Goal: Task Accomplishment & Management: Manage account settings

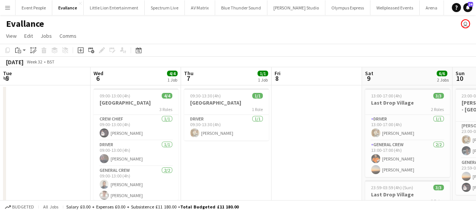
scroll to position [0, 231]
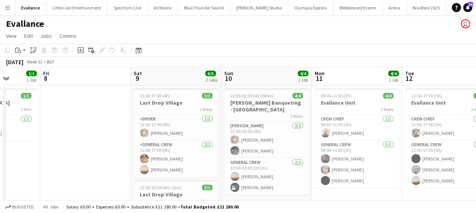
click at [5, 10] on app-icon "Menu" at bounding box center [8, 8] width 6 height 6
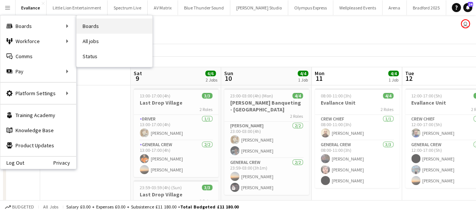
click at [89, 26] on link "Boards" at bounding box center [114, 26] width 76 height 15
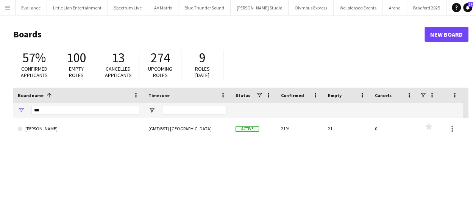
click at [8, 10] on app-icon "Menu" at bounding box center [8, 8] width 6 height 6
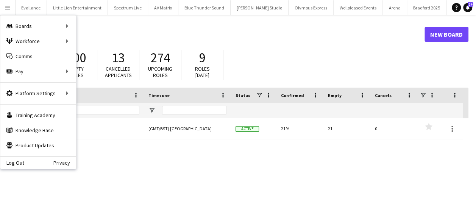
click at [92, 117] on div "***" at bounding box center [85, 110] width 108 height 15
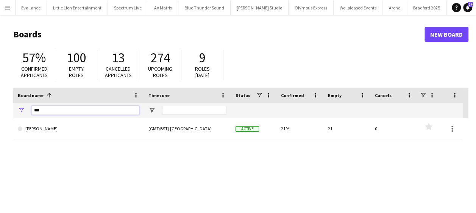
drag, startPoint x: 64, startPoint y: 111, endPoint x: 0, endPoint y: 92, distance: 66.1
click at [0, 110] on html "Menu Boards Boards Boards All jobs Status Workforce Workforce My Workforce Recr…" at bounding box center [238, 144] width 476 height 288
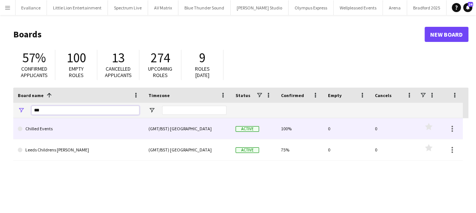
type input "***"
click at [64, 126] on link "Chilled Events" at bounding box center [78, 128] width 121 height 21
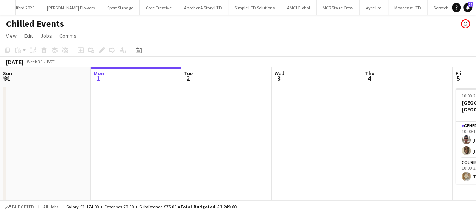
scroll to position [0, 453]
drag, startPoint x: 125, startPoint y: 150, endPoint x: 251, endPoint y: 156, distance: 126.9
click at [249, 156] on app-calendar-viewport "Fri 29 6/6 1 Job Sat 30 4/4 1 Job Sun 31 Mon 1 Tue 2 Wed 3 Thu 4 Fri 5 3/3 1 Jo…" at bounding box center [238, 141] width 476 height 148
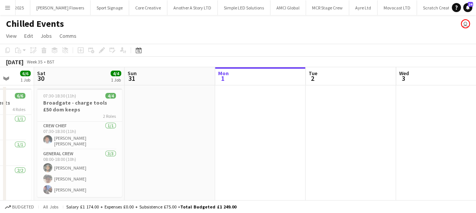
scroll to position [0, 193]
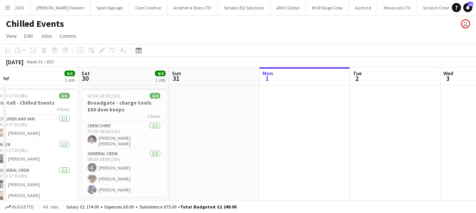
drag, startPoint x: 235, startPoint y: 157, endPoint x: 248, endPoint y: 157, distance: 12.9
click at [248, 157] on app-calendar-viewport "Wed 27 3/3 1 Job Thu 28 6/6 1 Job Fri 29 6/6 1 Job Sat 30 4/4 1 Job Sun 31 Mon …" at bounding box center [238, 141] width 476 height 148
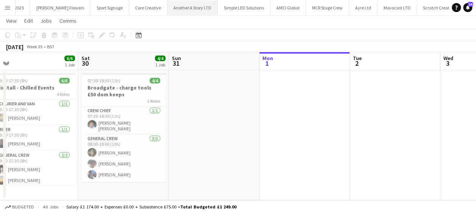
scroll to position [0, 0]
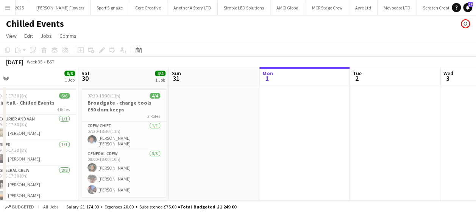
drag, startPoint x: 236, startPoint y: 111, endPoint x: 209, endPoint y: 123, distance: 30.1
click at [231, 111] on app-calendar-viewport "Wed 27 3/3 1 Job Thu 28 6/6 1 Job Fri 29 6/6 1 Job Sat 30 4/4 1 Job Sun 31 Mon …" at bounding box center [238, 141] width 476 height 148
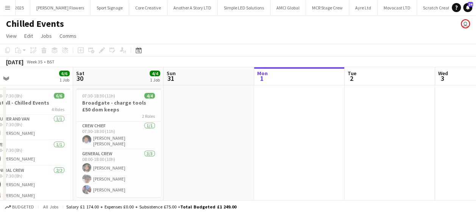
drag, startPoint x: 204, startPoint y: 137, endPoint x: 246, endPoint y: 139, distance: 42.1
click at [245, 140] on app-calendar-viewport "Wed 27 3/3 1 Job Thu 28 6/6 1 Job Fri 29 6/6 1 Job Sat 30 4/4 1 Job Sun 31 Mon …" at bounding box center [238, 141] width 476 height 148
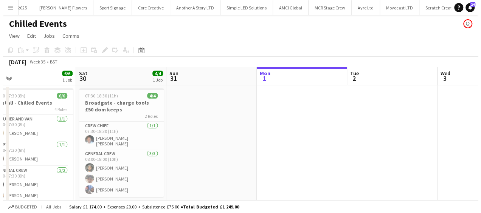
scroll to position [0, 157]
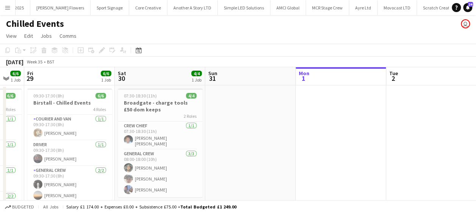
click at [241, 132] on app-date-cell at bounding box center [250, 151] width 90 height 130
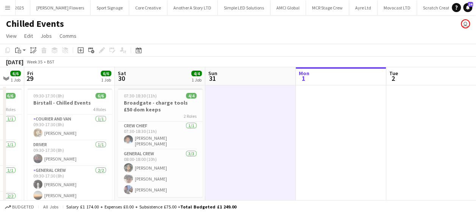
click at [241, 133] on app-date-cell at bounding box center [250, 151] width 90 height 130
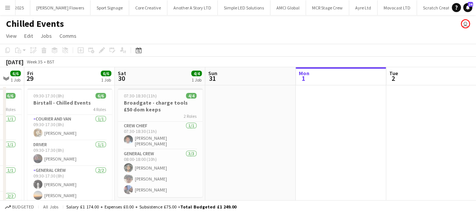
click at [5, 3] on button "Menu" at bounding box center [7, 7] width 15 height 15
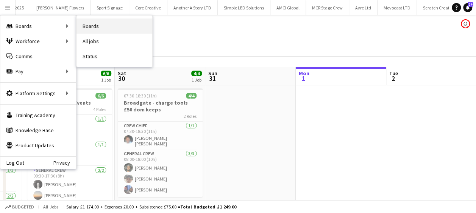
click at [89, 23] on link "Boards" at bounding box center [114, 26] width 76 height 15
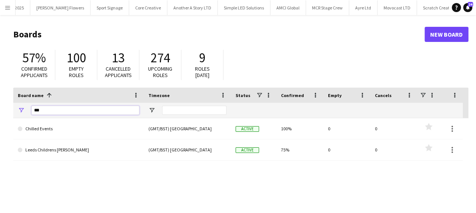
drag, startPoint x: 41, startPoint y: 114, endPoint x: 21, endPoint y: 115, distance: 19.7
click at [22, 115] on div "***" at bounding box center [78, 110] width 131 height 15
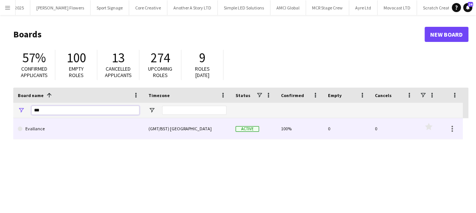
type input "***"
click at [76, 128] on link "Evallance" at bounding box center [78, 128] width 121 height 21
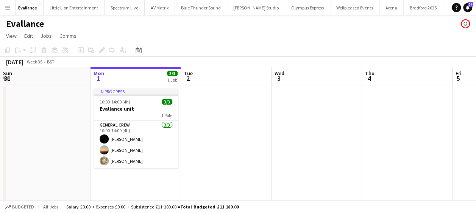
scroll to position [0, 37]
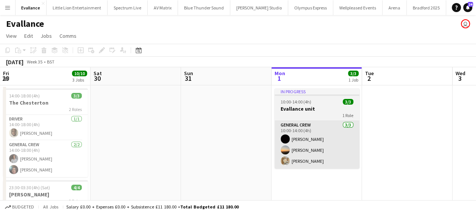
drag, startPoint x: 202, startPoint y: 167, endPoint x: 421, endPoint y: 163, distance: 218.8
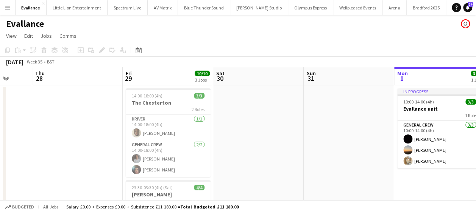
drag, startPoint x: 255, startPoint y: 167, endPoint x: 397, endPoint y: 167, distance: 141.9
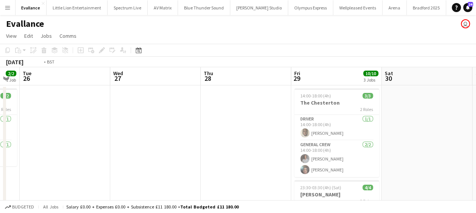
drag, startPoint x: 156, startPoint y: 119, endPoint x: 322, endPoint y: 116, distance: 166.2
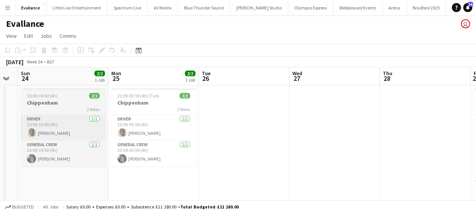
drag, startPoint x: 247, startPoint y: 122, endPoint x: 229, endPoint y: 121, distance: 17.4
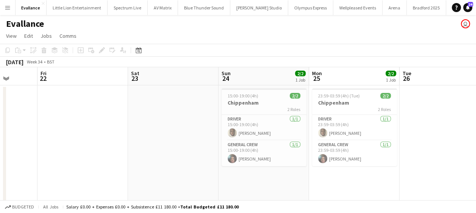
drag, startPoint x: 380, startPoint y: 123, endPoint x: 361, endPoint y: 123, distance: 18.5
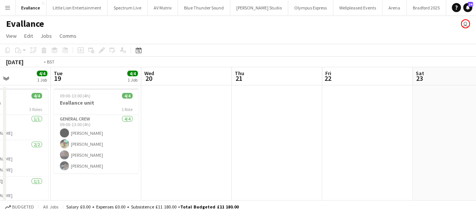
drag, startPoint x: 388, startPoint y: 125, endPoint x: 383, endPoint y: 126, distance: 4.6
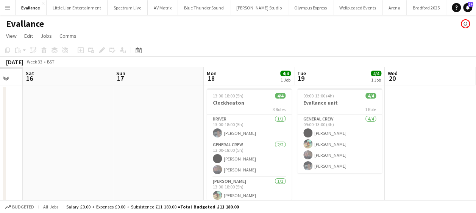
drag, startPoint x: 282, startPoint y: 128, endPoint x: 395, endPoint y: 128, distance: 112.8
drag, startPoint x: 271, startPoint y: 131, endPoint x: 405, endPoint y: 132, distance: 133.2
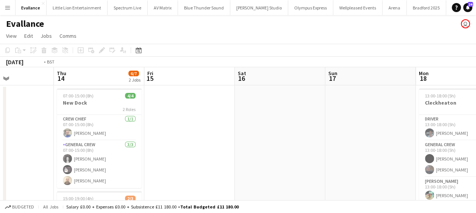
drag, startPoint x: 297, startPoint y: 133, endPoint x: 270, endPoint y: 134, distance: 27.3
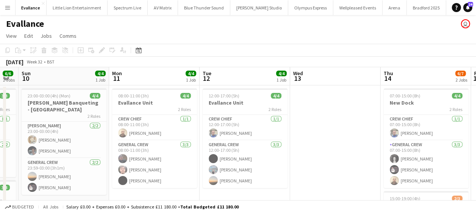
drag, startPoint x: 329, startPoint y: 136, endPoint x: 401, endPoint y: 136, distance: 71.5
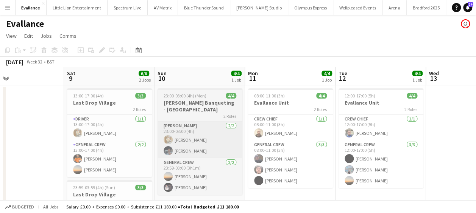
scroll to position [0, 194]
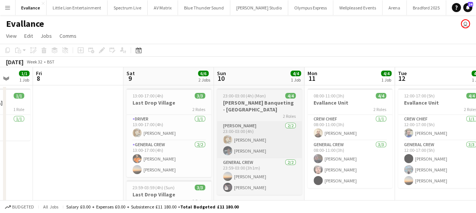
drag, startPoint x: 301, startPoint y: 135, endPoint x: 343, endPoint y: 134, distance: 41.7
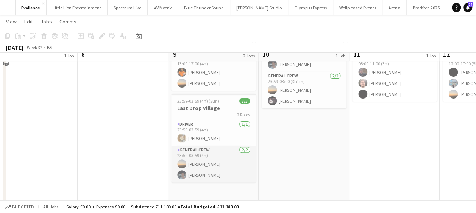
scroll to position [114, 0]
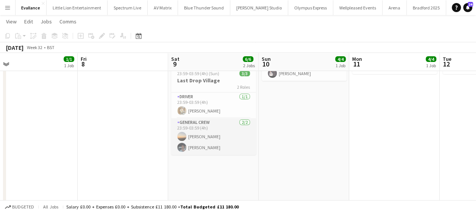
click at [209, 135] on app-card-role "General Crew [DATE] 23:59-03:59 (4h) [PERSON_NAME] [PERSON_NAME]" at bounding box center [213, 136] width 85 height 37
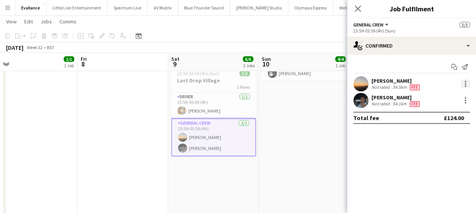
click at [468, 84] on div at bounding box center [465, 83] width 9 height 9
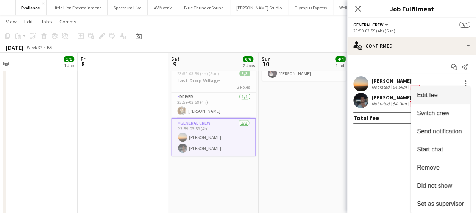
click at [440, 94] on span "Edit fee" at bounding box center [440, 95] width 47 height 7
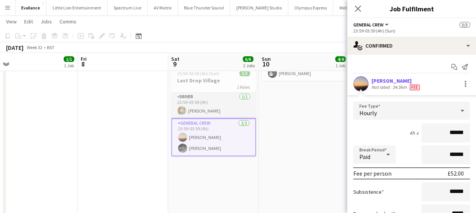
click at [215, 109] on app-card-role "Driver [DATE] 23:59-03:59 (4h) [PERSON_NAME]" at bounding box center [213, 106] width 85 height 26
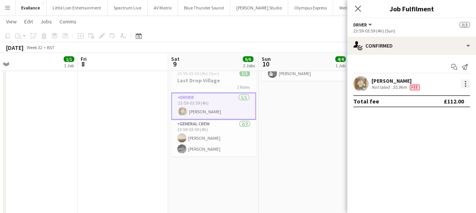
click at [466, 86] on div at bounding box center [465, 83] width 9 height 9
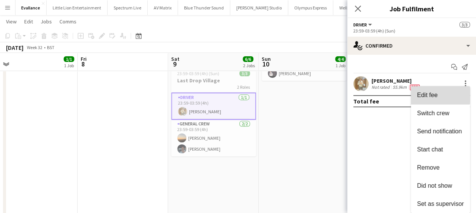
click at [433, 93] on span "Edit fee" at bounding box center [427, 95] width 20 height 6
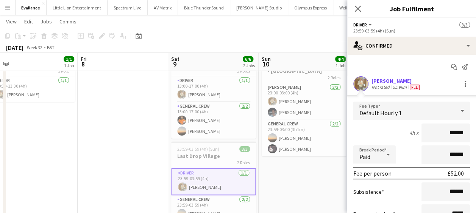
scroll to position [0, 267]
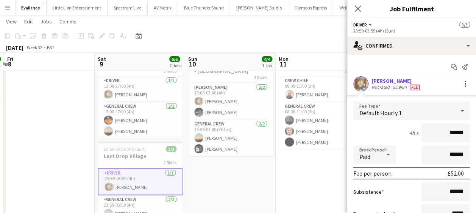
click at [208, 184] on app-calendar-viewport "Tue 5 Wed 6 4/4 1 Job Thu 7 1/1 1 Job Fri 8 Sat 9 6/6 2 Jobs Sun 10 4/4 1 Job M…" at bounding box center [238, 177] width 476 height 371
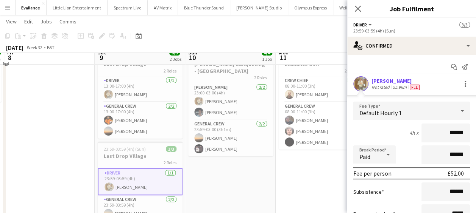
scroll to position [0, 0]
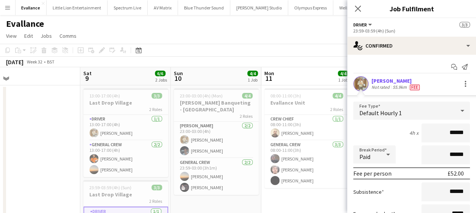
drag, startPoint x: 238, startPoint y: 196, endPoint x: 222, endPoint y: 196, distance: 15.9
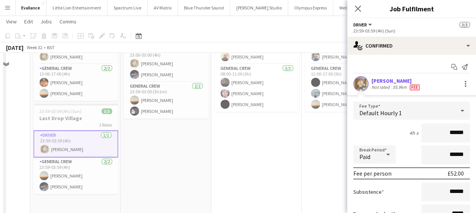
scroll to position [0, 0]
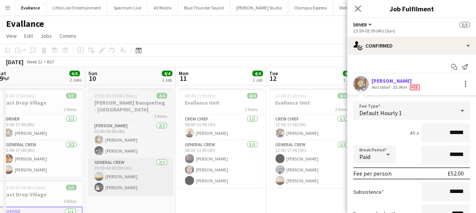
drag, startPoint x: 190, startPoint y: 168, endPoint x: 135, endPoint y: 167, distance: 55.3
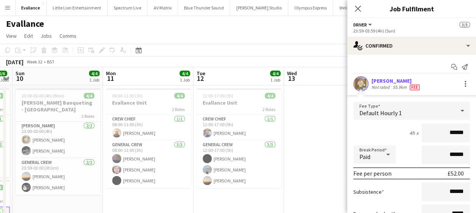
drag, startPoint x: 171, startPoint y: 196, endPoint x: 151, endPoint y: 193, distance: 20.3
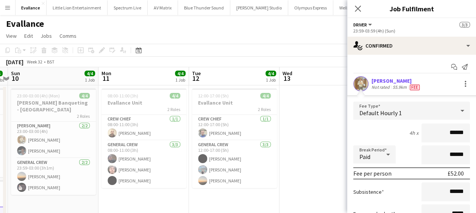
scroll to position [0, 316]
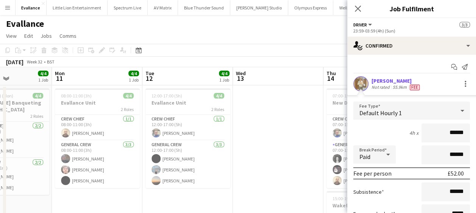
drag, startPoint x: 290, startPoint y: 187, endPoint x: 245, endPoint y: 178, distance: 45.6
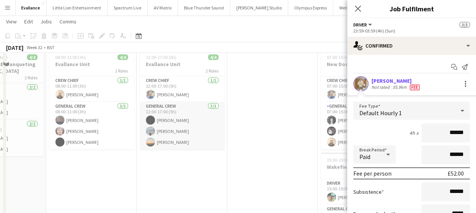
scroll to position [0, 0]
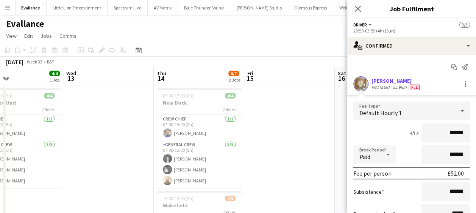
drag, startPoint x: 229, startPoint y: 164, endPoint x: 81, endPoint y: 164, distance: 148.0
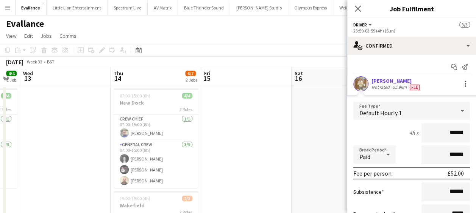
drag, startPoint x: 119, startPoint y: 165, endPoint x: 86, endPoint y: 164, distance: 33.3
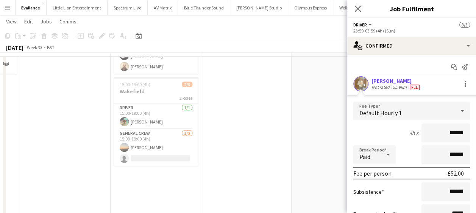
scroll to position [0, 0]
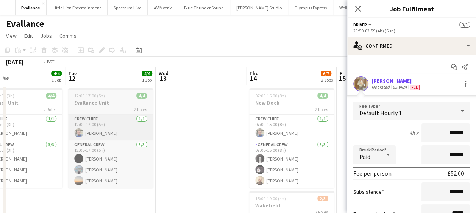
drag, startPoint x: 170, startPoint y: 137, endPoint x: 204, endPoint y: 137, distance: 34.1
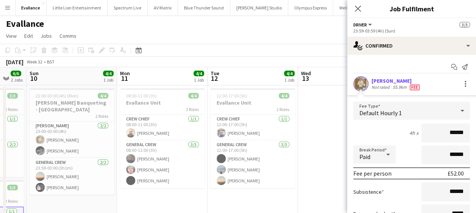
scroll to position [0, 236]
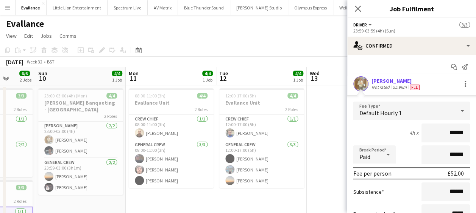
drag, startPoint x: 217, startPoint y: 139, endPoint x: 313, endPoint y: 143, distance: 97.0
click at [103, 138] on app-card-role "Van Driver [DATE] 23:00-03:00 (4h) [PERSON_NAME] [PERSON_NAME]" at bounding box center [80, 140] width 85 height 37
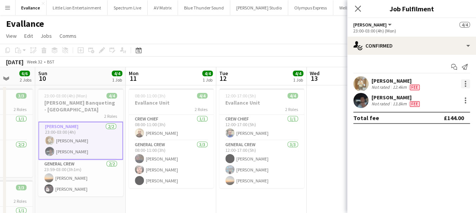
click at [463, 83] on div at bounding box center [465, 83] width 9 height 9
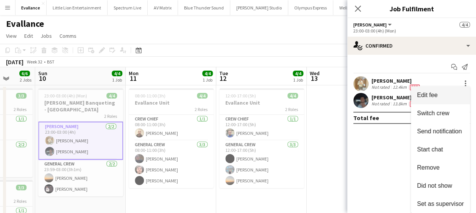
click at [442, 94] on span "Edit fee" at bounding box center [440, 95] width 47 height 7
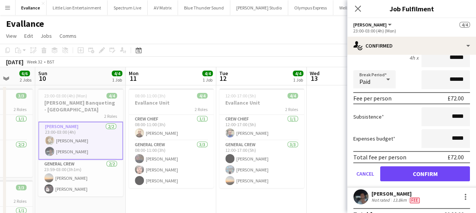
scroll to position [76, 0]
click at [358, 8] on icon at bounding box center [357, 8] width 7 height 7
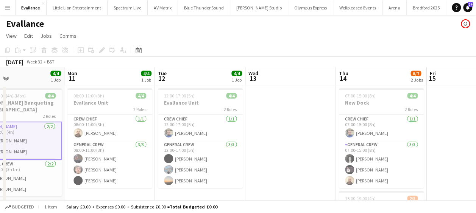
drag, startPoint x: 340, startPoint y: 141, endPoint x: 233, endPoint y: 143, distance: 107.1
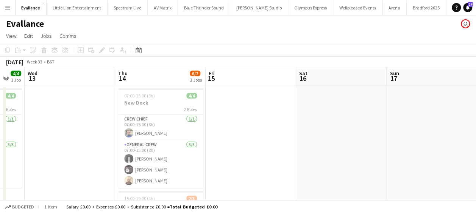
drag, startPoint x: 340, startPoint y: 142, endPoint x: 208, endPoint y: 132, distance: 132.0
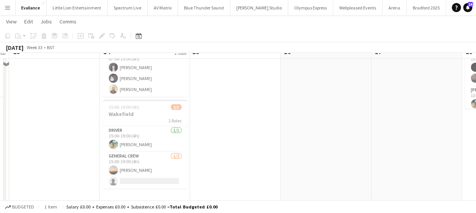
scroll to position [114, 0]
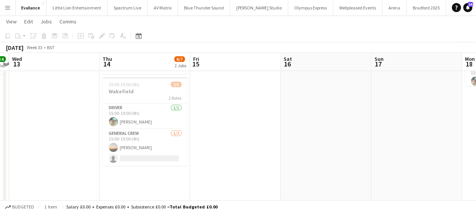
click at [13, 5] on button "Menu" at bounding box center [7, 7] width 15 height 15
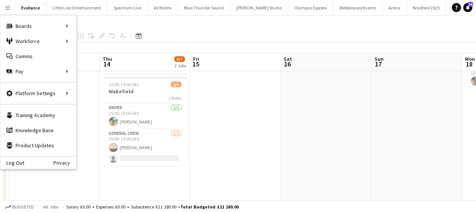
click at [243, 101] on app-date-cell at bounding box center [235, 128] width 90 height 315
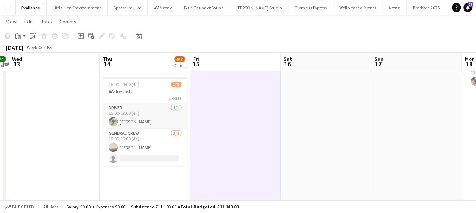
click at [148, 121] on app-card-role "Driver [DATE] 15:00-19:00 (4h) [PERSON_NAME]" at bounding box center [145, 117] width 85 height 26
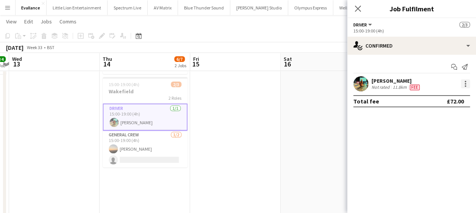
click at [463, 84] on div at bounding box center [465, 83] width 9 height 9
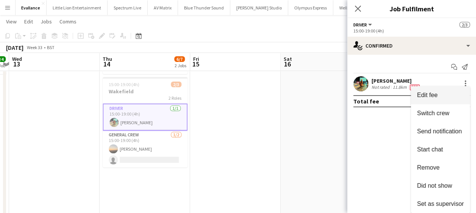
click at [439, 94] on span "Edit fee" at bounding box center [440, 95] width 47 height 7
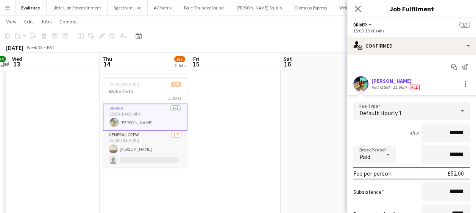
click at [150, 146] on app-card-role "General Crew [DATE] 15:00-19:00 (4h) [PERSON_NAME] single-neutral-actions" at bounding box center [145, 149] width 85 height 37
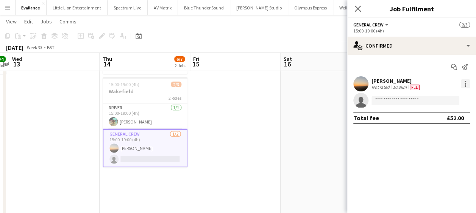
click at [465, 83] on div at bounding box center [465, 83] width 9 height 9
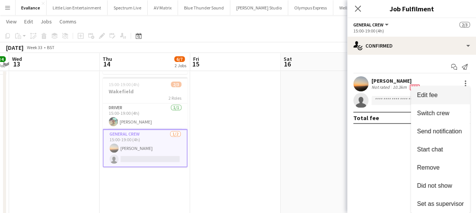
click at [435, 93] on span "Edit fee" at bounding box center [427, 95] width 20 height 6
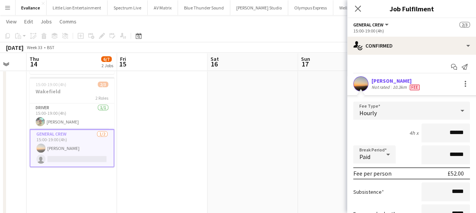
drag, startPoint x: 239, startPoint y: 131, endPoint x: 164, endPoint y: 131, distance: 74.6
click at [164, 131] on app-calendar-viewport "Mon 11 4/4 1 Job Tue 12 4/4 1 Job Wed 13 Thu 14 6/7 2 Jobs Fri 15 Sat 16 Sun 17…" at bounding box center [238, 101] width 476 height 371
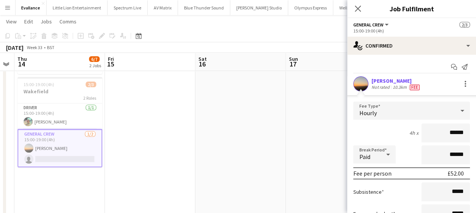
click at [141, 133] on app-calendar-viewport "Mon 11 4/4 1 Job Tue 12 4/4 1 Job Wed 13 Thu 14 6/7 2 Jobs Fri 15 Sat 16 Sun 17…" at bounding box center [238, 101] width 476 height 371
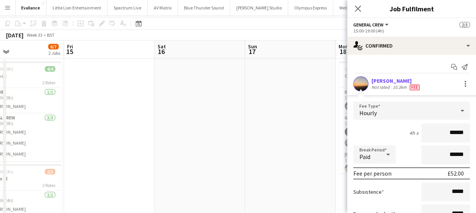
scroll to position [0, 0]
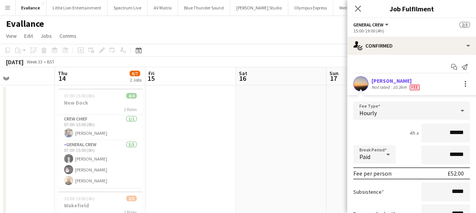
drag, startPoint x: 227, startPoint y: 144, endPoint x: 132, endPoint y: 139, distance: 95.9
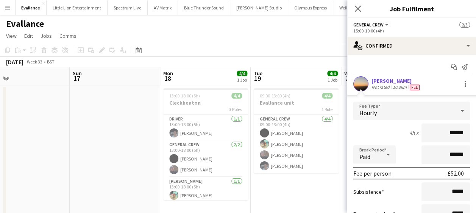
drag, startPoint x: 194, startPoint y: 138, endPoint x: 94, endPoint y: 139, distance: 99.9
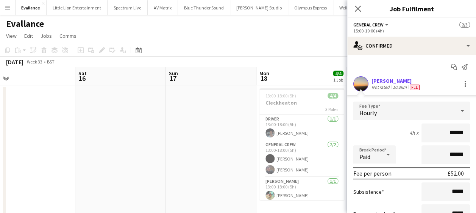
scroll to position [0, 214]
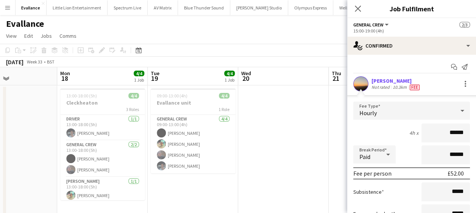
drag, startPoint x: 116, startPoint y: 141, endPoint x: 44, endPoint y: 142, distance: 72.3
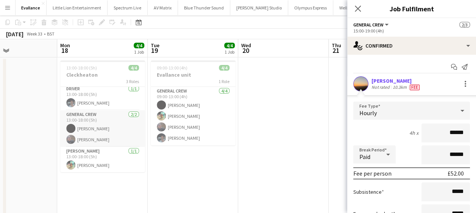
scroll to position [0, 0]
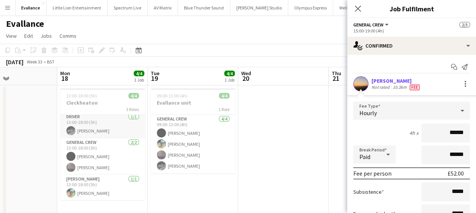
click at [97, 131] on app-card-role "Driver [DATE] 13:00-18:00 (5h) [PERSON_NAME]" at bounding box center [102, 126] width 85 height 26
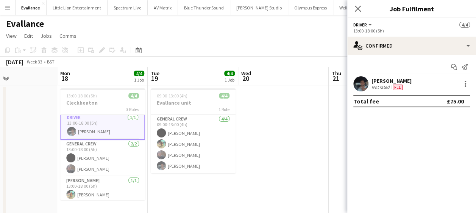
scroll to position [3, 0]
click at [470, 84] on div "[PERSON_NAME] Not rated 9.4km Fee" at bounding box center [411, 83] width 129 height 15
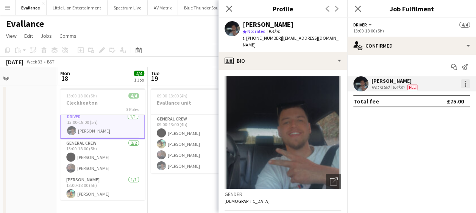
click at [465, 84] on div at bounding box center [465, 84] width 2 height 2
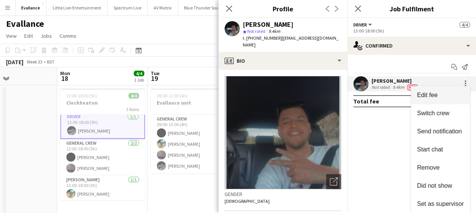
click at [435, 96] on span "Edit fee" at bounding box center [427, 95] width 20 height 6
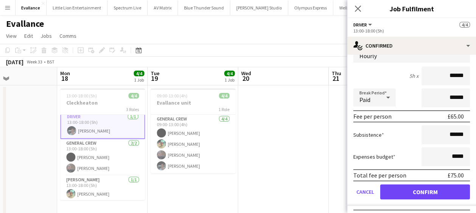
scroll to position [72, 0]
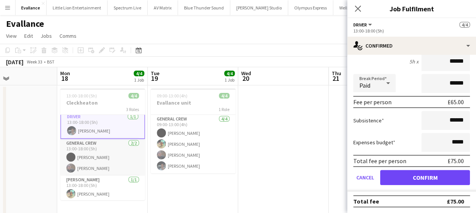
click at [83, 155] on app-card-role "General Crew [DATE] 13:00-18:00 (5h) [PERSON_NAME] [PERSON_NAME]" at bounding box center [102, 157] width 85 height 37
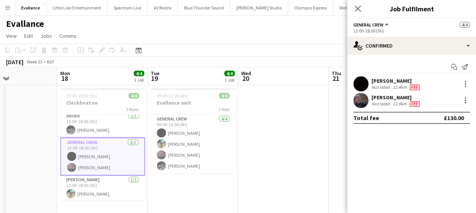
scroll to position [2, 0]
click at [463, 86] on div at bounding box center [465, 83] width 9 height 9
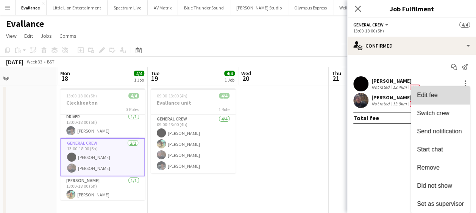
click at [438, 97] on span "Edit fee" at bounding box center [440, 95] width 47 height 7
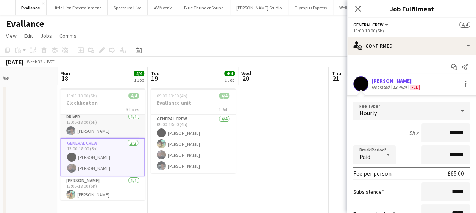
click at [115, 132] on app-card-role "Driver [DATE] 13:00-18:00 (5h) [PERSON_NAME]" at bounding box center [102, 126] width 85 height 26
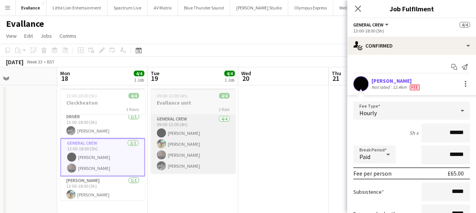
scroll to position [3, 0]
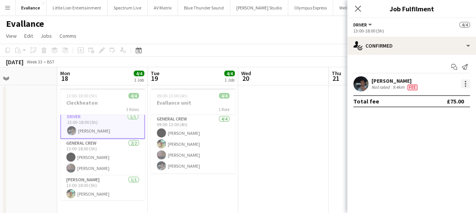
click at [466, 87] on div at bounding box center [465, 83] width 9 height 9
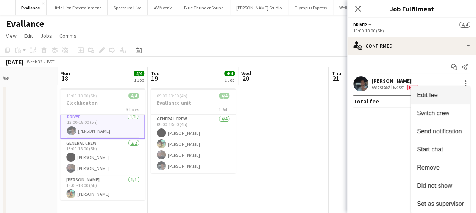
click at [444, 96] on span "Edit fee" at bounding box center [440, 95] width 47 height 7
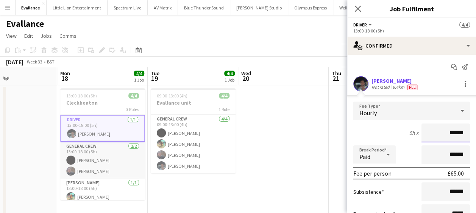
scroll to position [4, 0]
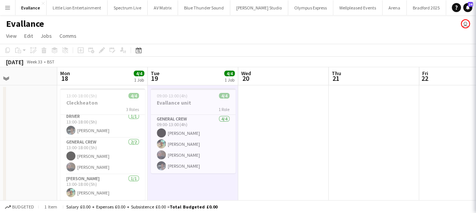
scroll to position [2, 0]
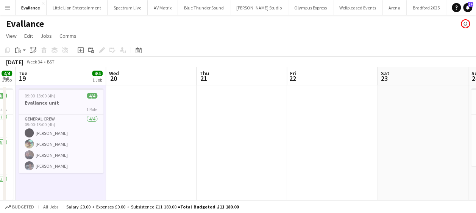
drag, startPoint x: 249, startPoint y: 129, endPoint x: 154, endPoint y: 125, distance: 95.9
drag, startPoint x: 268, startPoint y: 126, endPoint x: 114, endPoint y: 125, distance: 153.7
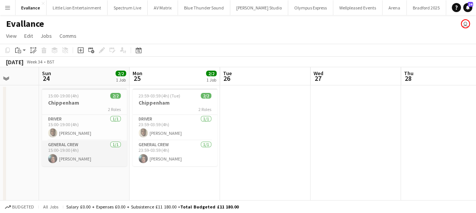
click at [76, 157] on app-card-role "General Crew [DATE] 15:00-19:00 (4h) [PERSON_NAME]" at bounding box center [84, 154] width 85 height 26
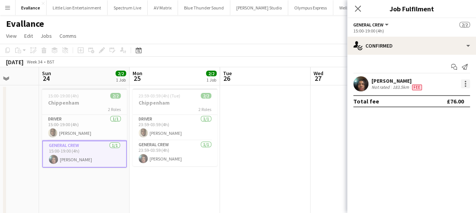
click at [463, 82] on div at bounding box center [465, 83] width 9 height 9
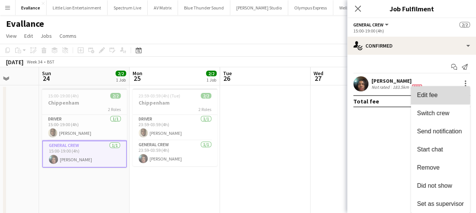
click at [438, 94] on span "Edit fee" at bounding box center [440, 95] width 47 height 7
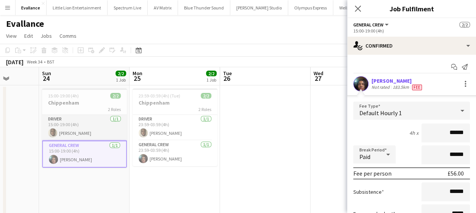
click at [85, 131] on app-card-role "Driver [DATE] 15:00-19:00 (4h) [PERSON_NAME]" at bounding box center [84, 128] width 85 height 26
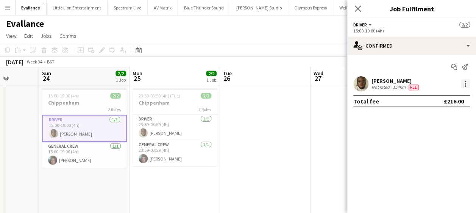
click at [465, 82] on div at bounding box center [465, 82] width 2 height 2
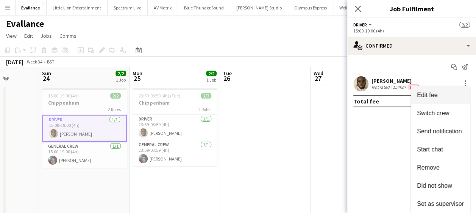
click at [430, 95] on span "Edit fee" at bounding box center [427, 95] width 20 height 6
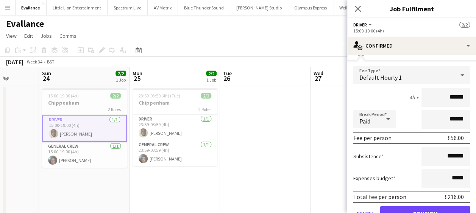
scroll to position [72, 0]
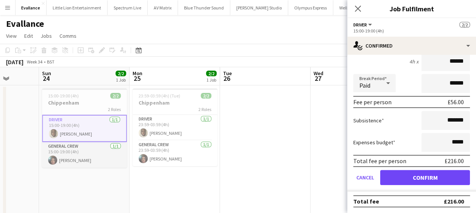
click at [94, 159] on app-card-role "General Crew [DATE] 15:00-19:00 (4h) [PERSON_NAME]" at bounding box center [84, 155] width 85 height 26
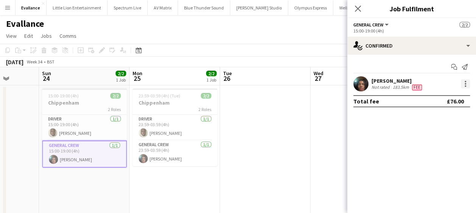
click at [464, 83] on div at bounding box center [465, 83] width 9 height 9
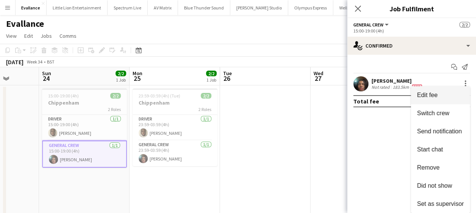
click at [436, 95] on span "Edit fee" at bounding box center [427, 95] width 20 height 6
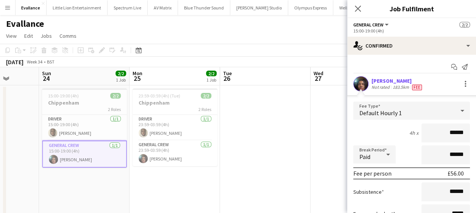
drag, startPoint x: 79, startPoint y: 100, endPoint x: 83, endPoint y: 76, distance: 24.0
click at [79, 99] on app-job-card "15:00-19:00 (4h) 2/2 Chippenham 2 Roles Driver [DATE] 15:00-19:00 (4h) [PERSON_…" at bounding box center [84, 128] width 85 height 79
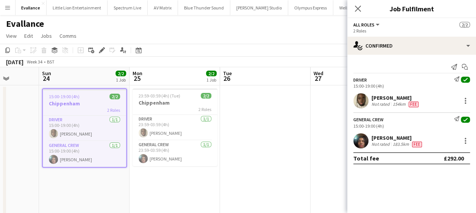
drag, startPoint x: 99, startPoint y: 49, endPoint x: 144, endPoint y: 53, distance: 44.8
click at [99, 49] on icon "Edit" at bounding box center [102, 50] width 6 height 6
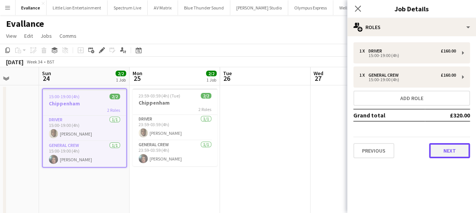
click at [447, 145] on button "Next" at bounding box center [449, 150] width 41 height 15
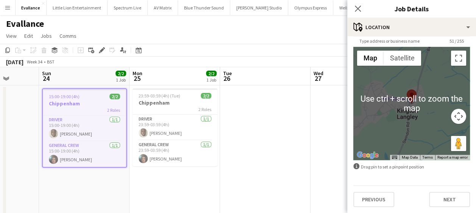
scroll to position [54, 0]
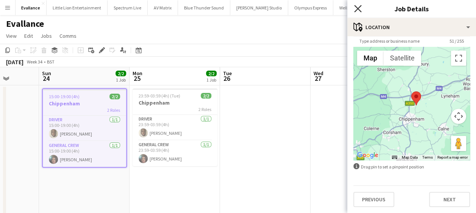
click at [359, 8] on icon "Close pop-in" at bounding box center [357, 8] width 7 height 7
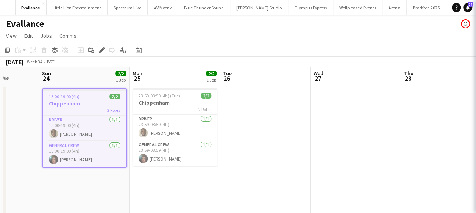
scroll to position [0, 0]
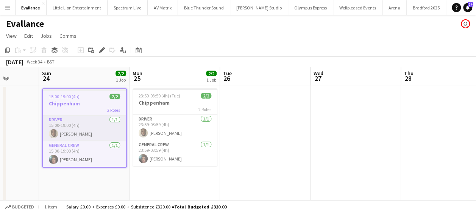
click at [57, 130] on app-card-role "Driver [DATE] 15:00-19:00 (4h) [PERSON_NAME]" at bounding box center [84, 129] width 83 height 26
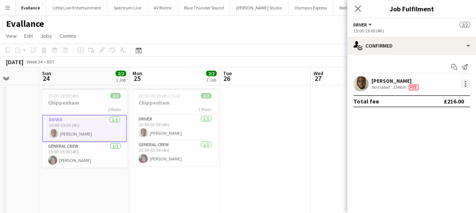
click at [468, 86] on div at bounding box center [465, 83] width 9 height 9
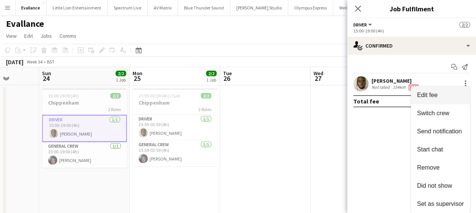
click at [449, 95] on span "Edit fee" at bounding box center [440, 95] width 47 height 7
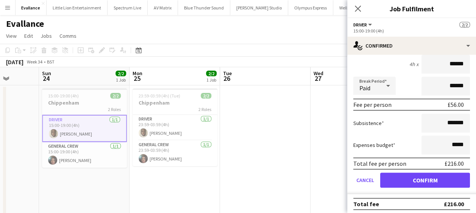
scroll to position [72, 0]
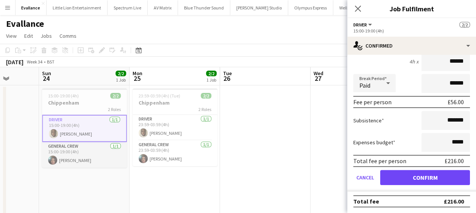
click at [86, 154] on app-card-role "General Crew [DATE] 15:00-19:00 (4h) [PERSON_NAME]" at bounding box center [84, 155] width 85 height 26
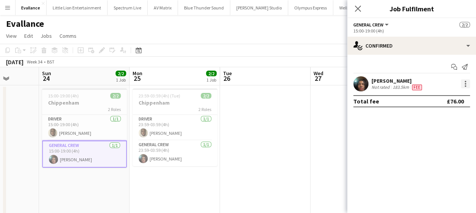
click at [463, 83] on div at bounding box center [465, 83] width 9 height 9
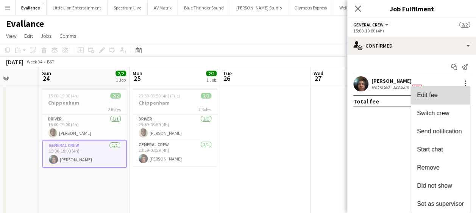
click at [441, 93] on span "Edit fee" at bounding box center [440, 95] width 47 height 7
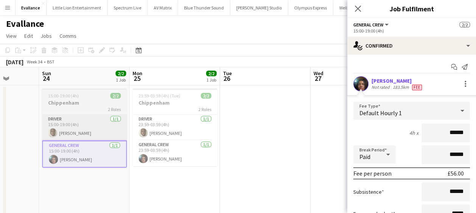
click at [93, 127] on app-card-role "Driver [DATE] 15:00-19:00 (4h) [PERSON_NAME]" at bounding box center [84, 128] width 85 height 26
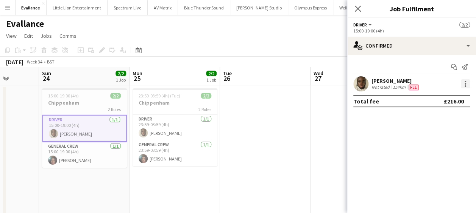
click at [465, 86] on div at bounding box center [465, 87] width 2 height 2
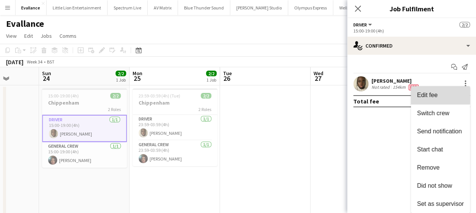
click at [433, 89] on button "Edit fee" at bounding box center [440, 95] width 59 height 18
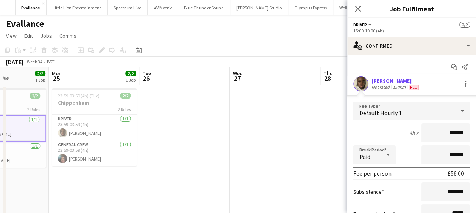
drag, startPoint x: 289, startPoint y: 147, endPoint x: 196, endPoint y: 151, distance: 93.2
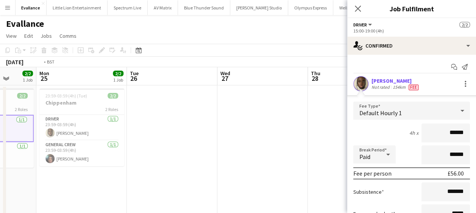
drag, startPoint x: 176, startPoint y: 154, endPoint x: 186, endPoint y: 155, distance: 10.6
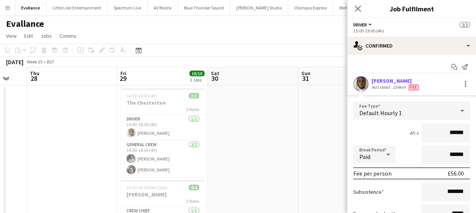
drag, startPoint x: 159, startPoint y: 165, endPoint x: 98, endPoint y: 165, distance: 60.9
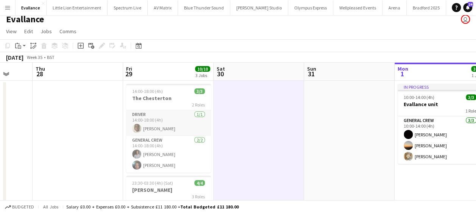
scroll to position [0, 0]
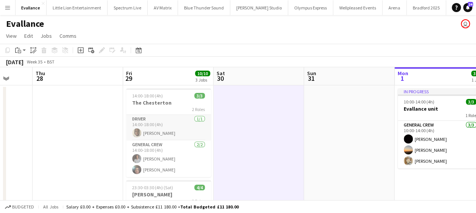
click at [150, 133] on app-card-role "Driver [DATE] 14:00-18:00 (4h) [PERSON_NAME]" at bounding box center [168, 128] width 85 height 26
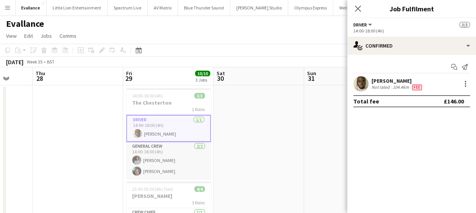
click at [188, 163] on app-card-role "General Crew [DATE] 14:00-18:00 (4h) Omarian [PERSON_NAME] [PERSON_NAME]" at bounding box center [168, 160] width 85 height 37
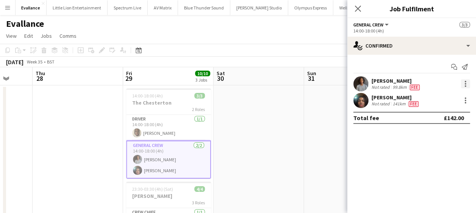
click at [467, 84] on div at bounding box center [465, 83] width 9 height 9
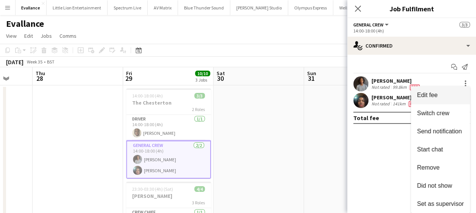
click at [434, 92] on span "Edit fee" at bounding box center [427, 95] width 20 height 6
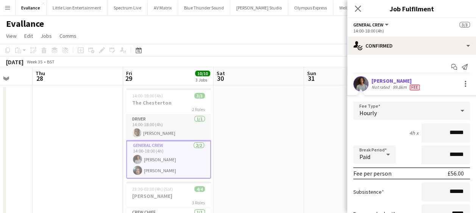
click at [164, 136] on app-card-role "Driver [DATE] 14:00-18:00 (4h) [PERSON_NAME]" at bounding box center [168, 128] width 85 height 26
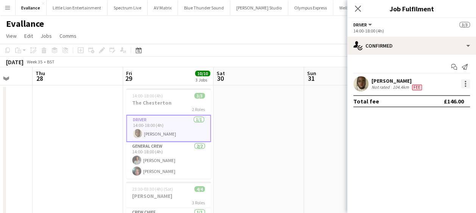
click at [466, 84] on div at bounding box center [465, 83] width 9 height 9
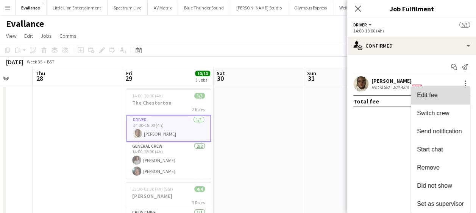
click at [443, 95] on span "Edit fee" at bounding box center [440, 95] width 47 height 7
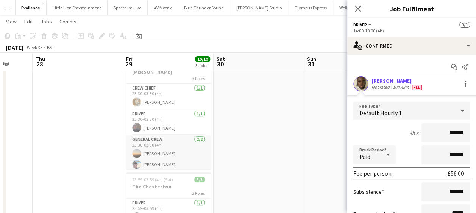
click at [164, 149] on app-card-role "General Crew [DATE] 23:30-03:30 (4h) [PERSON_NAME] [PERSON_NAME]" at bounding box center [168, 154] width 85 height 37
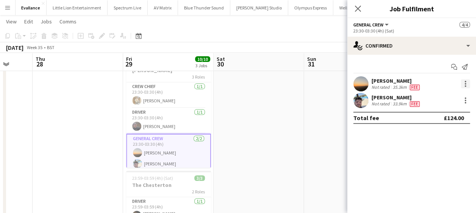
click at [463, 82] on div at bounding box center [465, 83] width 9 height 9
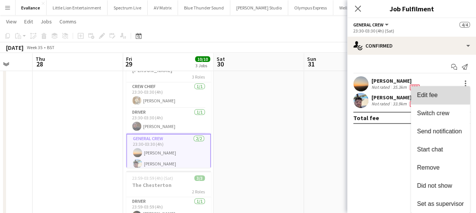
click at [440, 93] on span "Edit fee" at bounding box center [440, 95] width 47 height 7
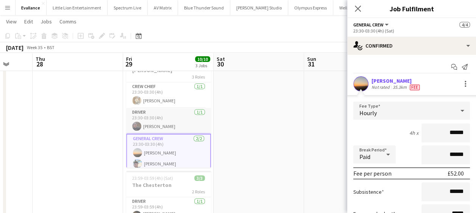
click at [157, 124] on app-card-role "Driver [DATE] 23:30-03:30 (4h) [PERSON_NAME]" at bounding box center [168, 121] width 85 height 26
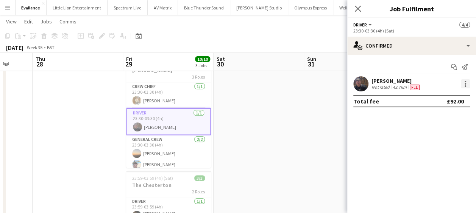
click at [464, 82] on div at bounding box center [465, 83] width 9 height 9
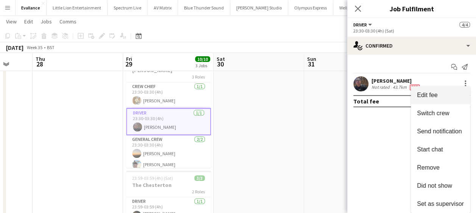
click at [432, 94] on span "Edit fee" at bounding box center [427, 95] width 20 height 6
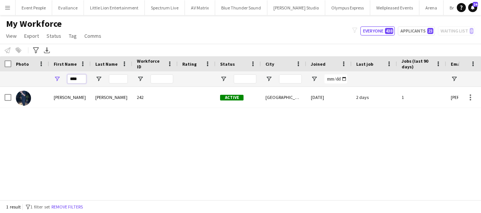
drag, startPoint x: 83, startPoint y: 80, endPoint x: 44, endPoint y: 81, distance: 38.2
click at [44, 81] on div "****" at bounding box center [410, 79] width 821 height 15
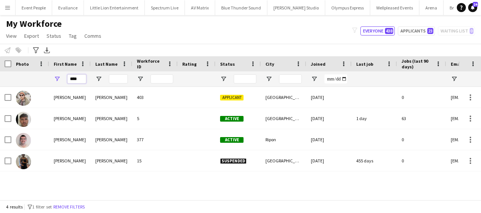
type input "****"
click at [89, 186] on div "Luke Bidgood 403 Applicant London 18-03-2025 0 lsbidgood@gmail.com Luke Flynn 5…" at bounding box center [229, 140] width 459 height 107
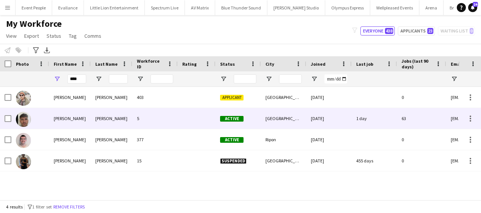
click at [126, 118] on div "Flynn" at bounding box center [112, 118] width 42 height 21
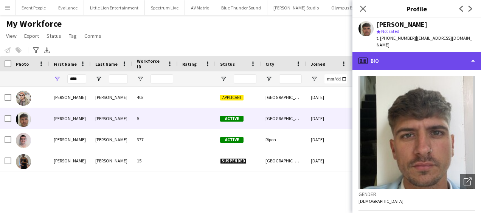
click at [384, 59] on div "profile Bio" at bounding box center [417, 61] width 129 height 18
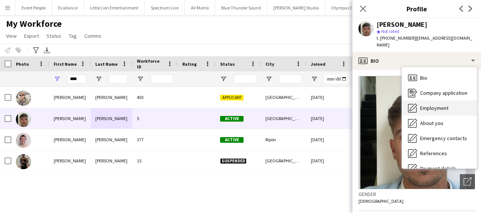
click at [439, 105] on span "Employment" at bounding box center [435, 108] width 28 height 7
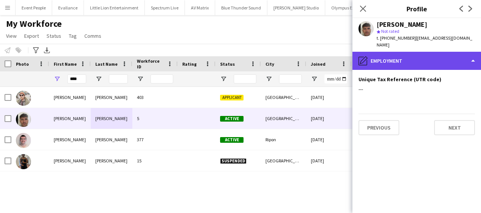
click at [428, 55] on div "pencil4 Employment" at bounding box center [417, 61] width 129 height 18
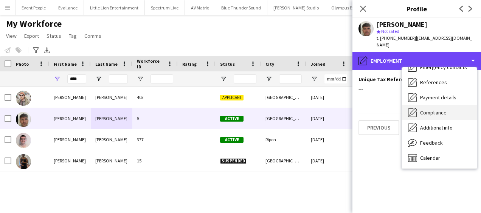
scroll to position [33, 0]
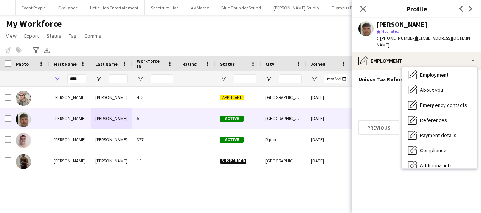
click at [378, 167] on app-section-data-types "Unique Tax Reference (UTR code) Edit this field --- Previous Next" at bounding box center [417, 141] width 129 height 143
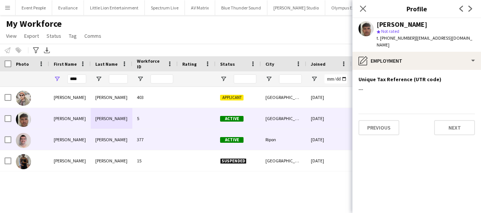
click at [238, 140] on span "Active" at bounding box center [231, 140] width 23 height 6
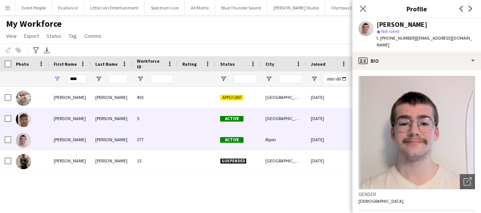
click at [237, 117] on span "Active" at bounding box center [231, 119] width 23 height 6
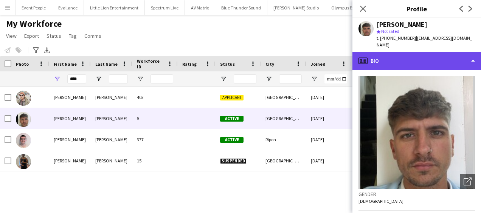
click at [382, 55] on div "profile Bio" at bounding box center [417, 61] width 129 height 18
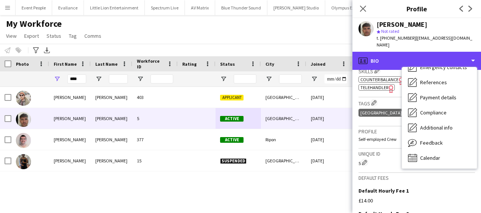
scroll to position [303, 0]
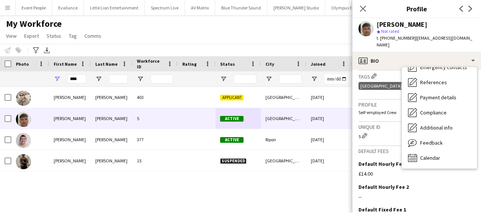
click at [389, 132] on div "5 Edit crew unique ID" at bounding box center [417, 136] width 117 height 8
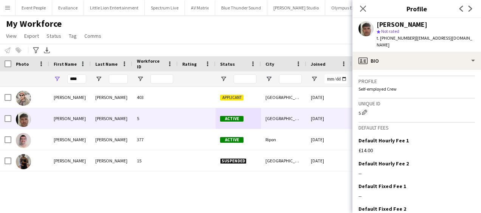
scroll to position [287, 0]
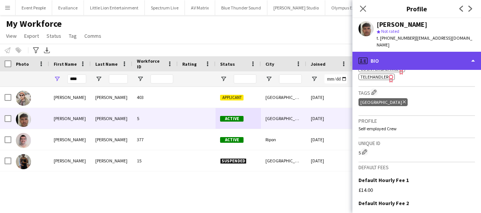
click at [428, 52] on div "profile Bio" at bounding box center [417, 61] width 129 height 18
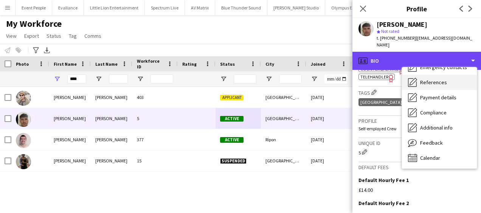
scroll to position [0, 0]
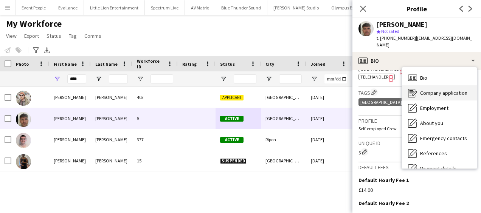
click at [435, 90] on span "Company application" at bounding box center [444, 93] width 47 height 7
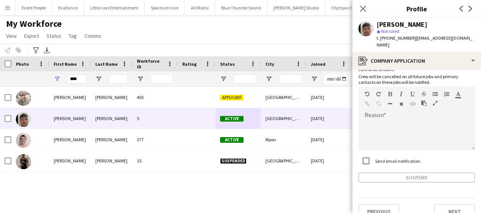
scroll to position [58, 0]
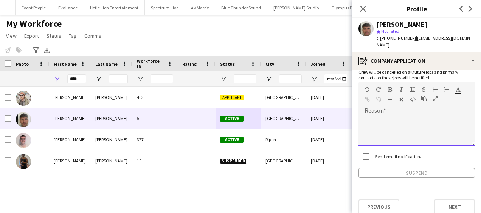
click at [386, 116] on div at bounding box center [417, 131] width 117 height 30
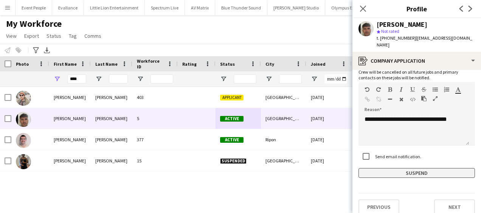
click at [419, 168] on button "Suspend" at bounding box center [417, 173] width 117 height 10
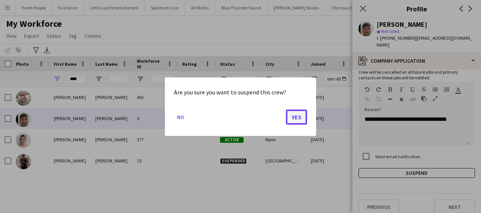
click at [299, 118] on button "Yes" at bounding box center [296, 116] width 21 height 15
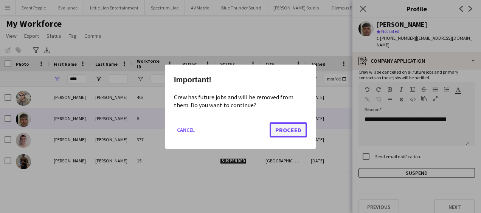
click at [291, 132] on button "Proceed" at bounding box center [288, 129] width 37 height 15
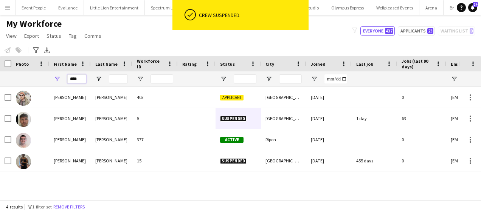
drag, startPoint x: 76, startPoint y: 80, endPoint x: 49, endPoint y: 80, distance: 26.5
click at [50, 80] on div "****" at bounding box center [70, 79] width 42 height 15
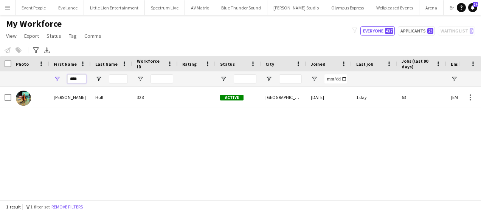
type input "****"
click at [48, 120] on div "Jake Hull 328 Active Leeds 07-06-2024 1 day 63 jakehull03@gmail.com" at bounding box center [229, 140] width 459 height 107
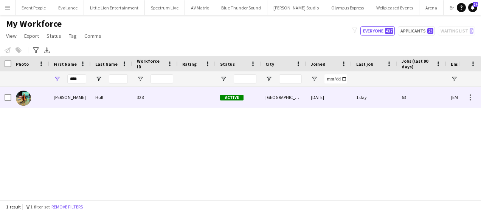
click at [106, 96] on div "Hull" at bounding box center [112, 97] width 42 height 21
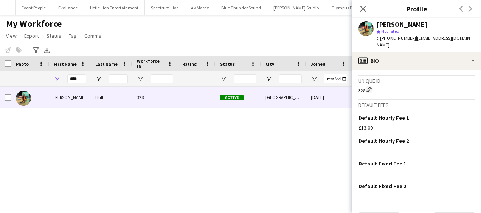
scroll to position [381, 0]
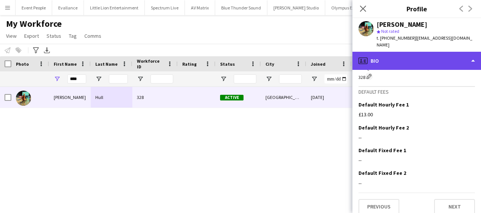
click at [410, 54] on div "profile Bio" at bounding box center [417, 61] width 129 height 18
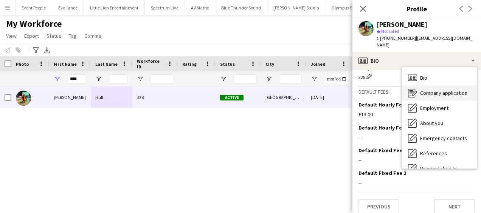
click at [431, 90] on span "Company application" at bounding box center [444, 93] width 47 height 7
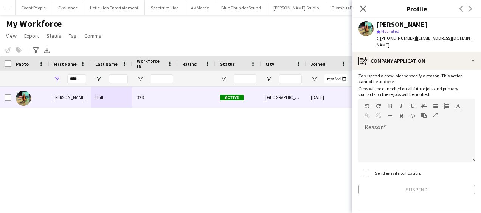
scroll to position [58, 0]
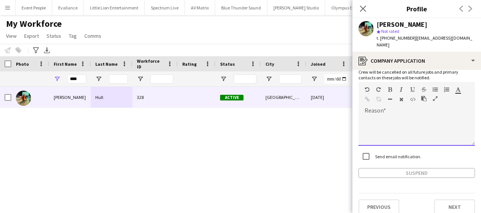
click at [389, 117] on div at bounding box center [417, 131] width 117 height 30
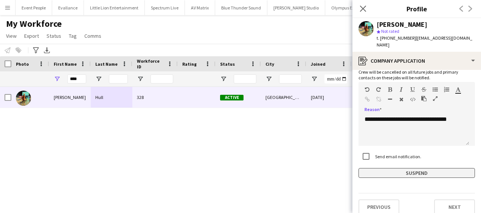
click at [418, 168] on button "Suspend" at bounding box center [417, 173] width 117 height 10
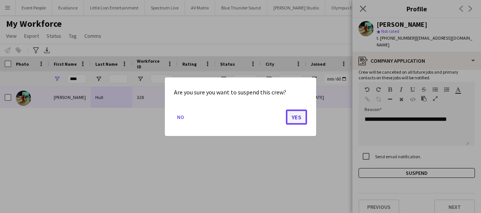
click at [305, 116] on button "Yes" at bounding box center [296, 116] width 21 height 15
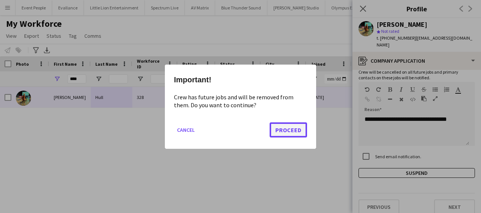
click at [300, 132] on button "Proceed" at bounding box center [288, 129] width 37 height 15
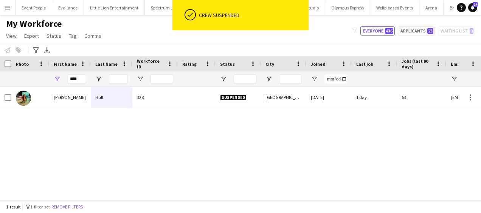
click at [296, 128] on div "Jake Hull 328 Suspended Leeds 07-06-2024 1 day 63 jakehull03@gmail.com" at bounding box center [229, 140] width 459 height 107
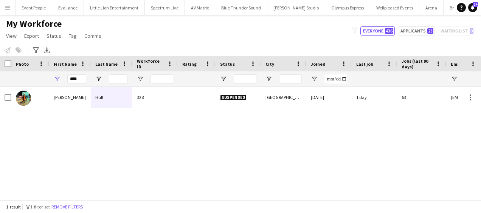
click at [5, 4] on button "Menu" at bounding box center [7, 7] width 15 height 15
